Goal: Information Seeking & Learning: Learn about a topic

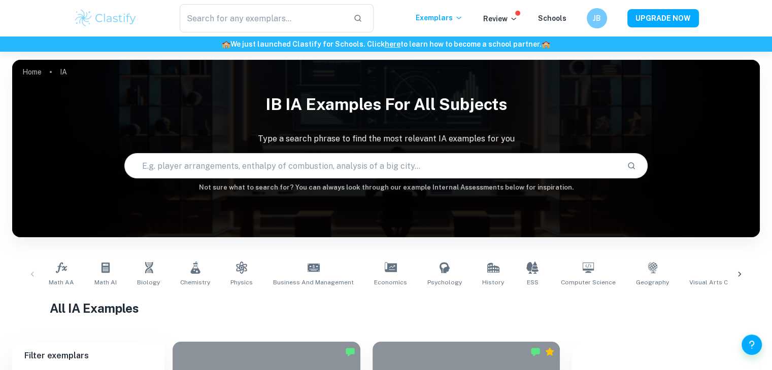
click at [223, 169] on input "text" at bounding box center [372, 166] width 494 height 28
type input "what role does imagination"
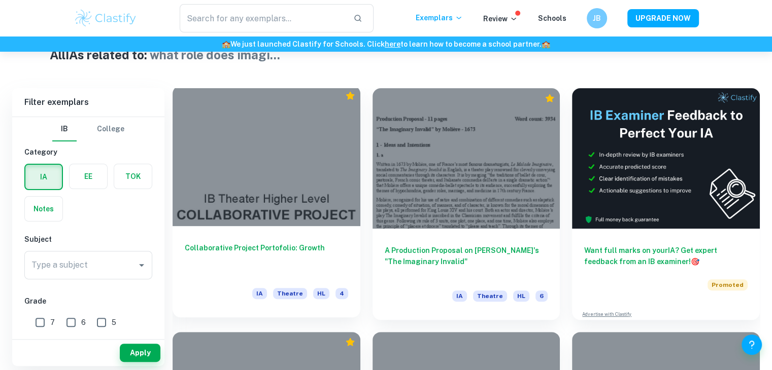
scroll to position [254, 0]
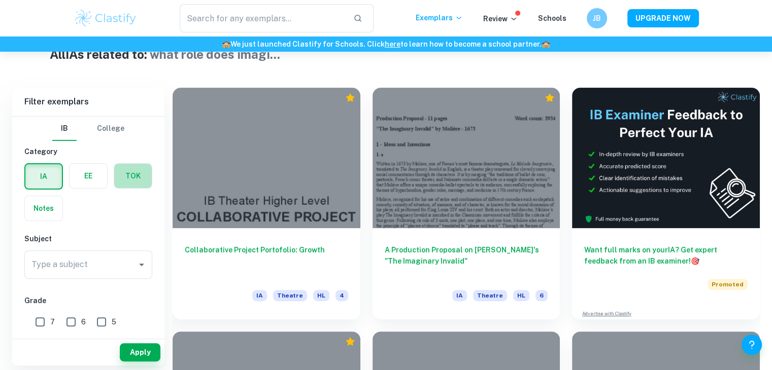
click at [129, 175] on label "button" at bounding box center [133, 176] width 38 height 24
click at [0, 0] on input "radio" at bounding box center [0, 0] width 0 height 0
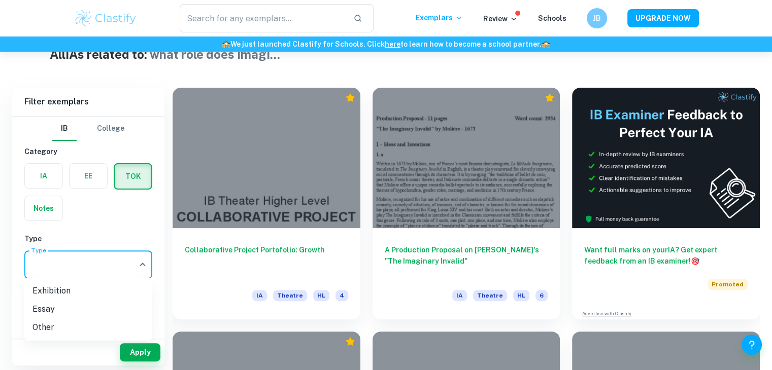
click at [76, 285] on li "Exhibition" at bounding box center [88, 291] width 128 height 18
type input "Exhibition"
click at [140, 359] on button "Apply" at bounding box center [140, 353] width 41 height 18
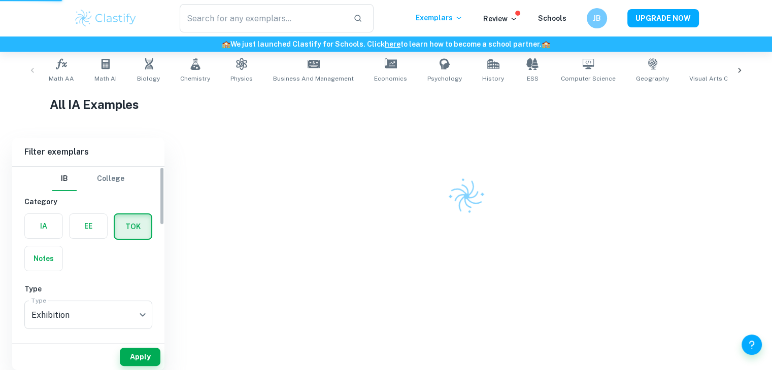
scroll to position [204, 0]
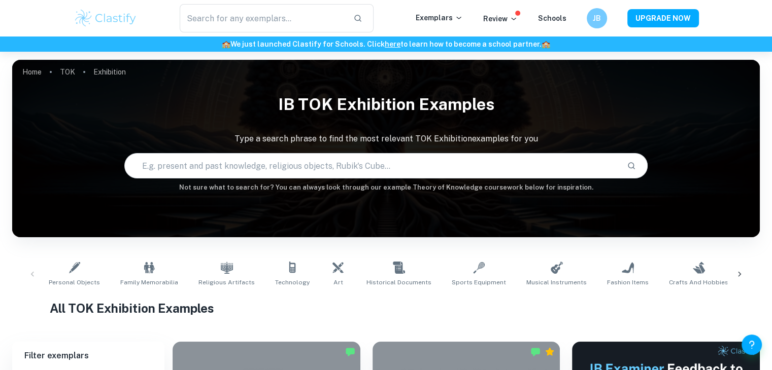
click at [342, 155] on input "text" at bounding box center [372, 166] width 494 height 28
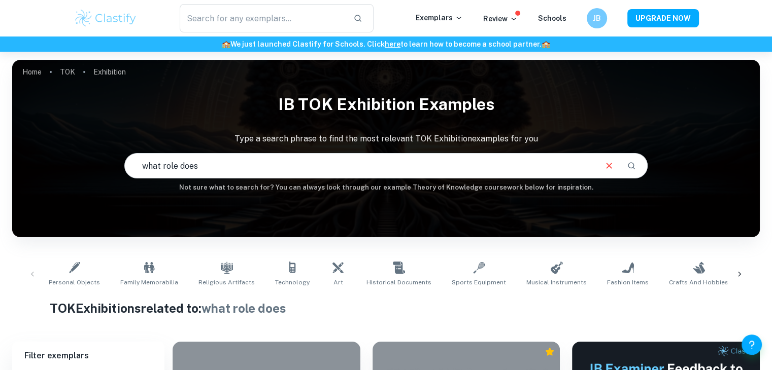
click at [277, 163] on input "what role does" at bounding box center [360, 166] width 470 height 28
type input "what role does imagination"
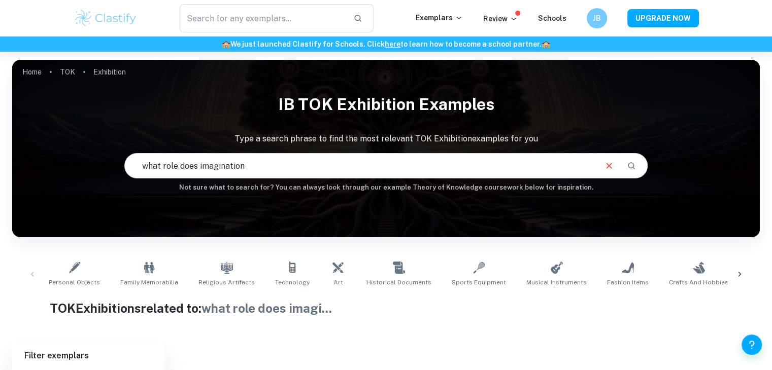
click at [277, 163] on input "what role does imagination" at bounding box center [360, 166] width 470 height 28
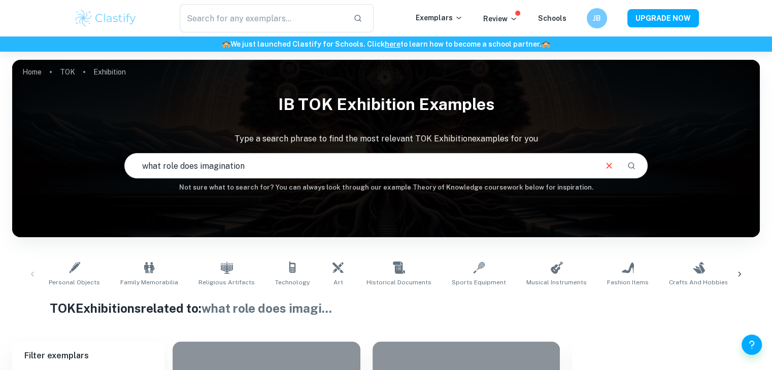
click at [277, 163] on input "what role does imagination" at bounding box center [360, 166] width 470 height 28
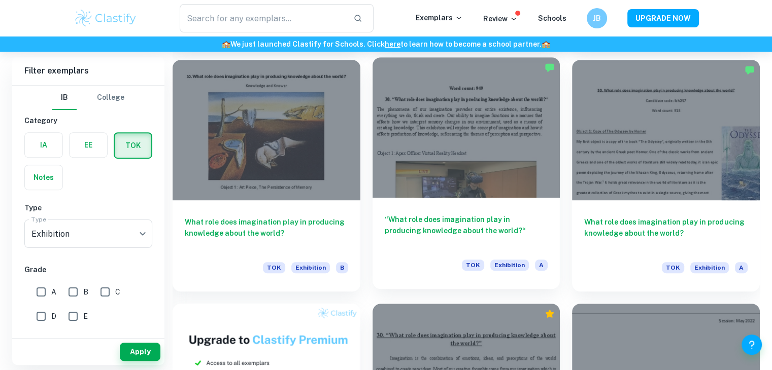
scroll to position [532, 0]
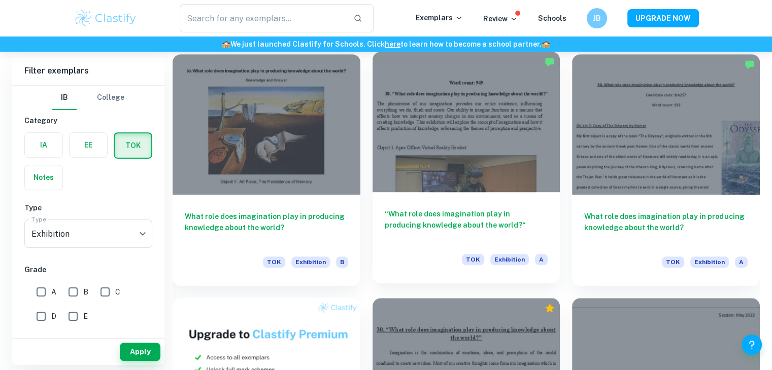
click at [466, 193] on div "“What role does imagination play in producing knowledge about the world?“ TOK E…" at bounding box center [467, 237] width 188 height 91
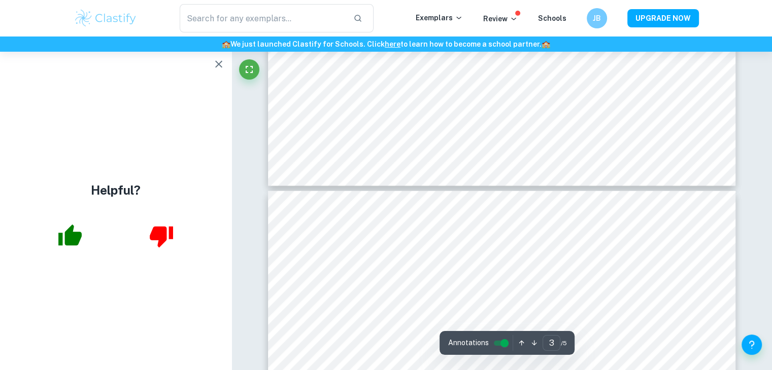
scroll to position [2018, 0]
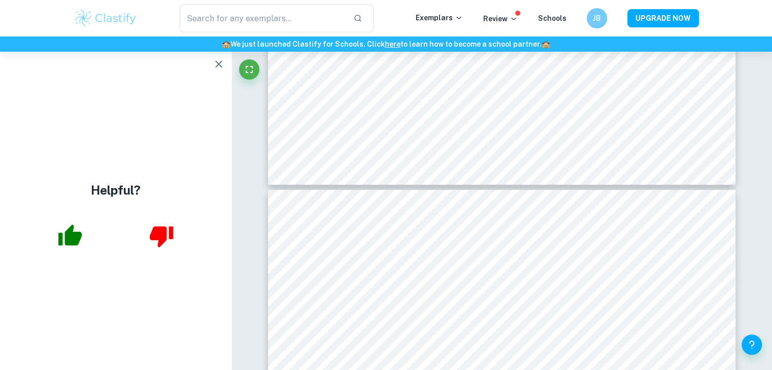
type input "4"
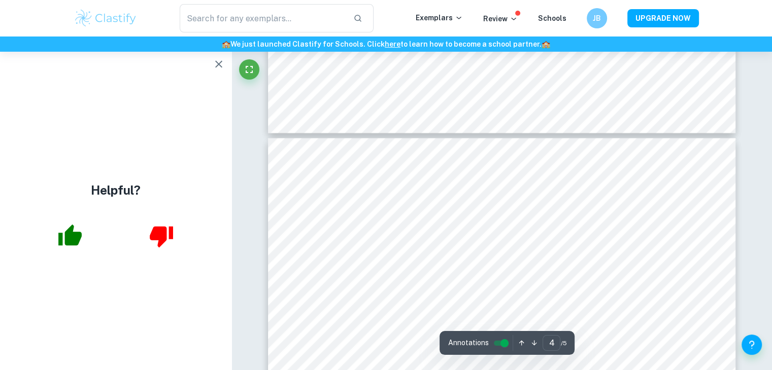
scroll to position [2070, 0]
